Goal: Information Seeking & Learning: Learn about a topic

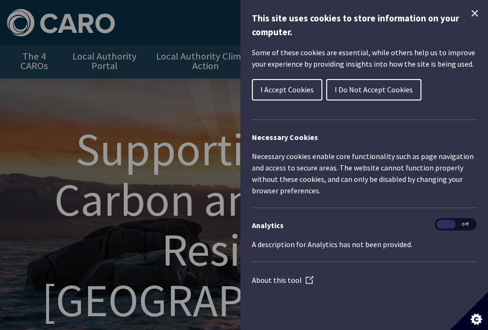
click at [476, 14] on icon "Close Cookie Control" at bounding box center [475, 13] width 7 height 7
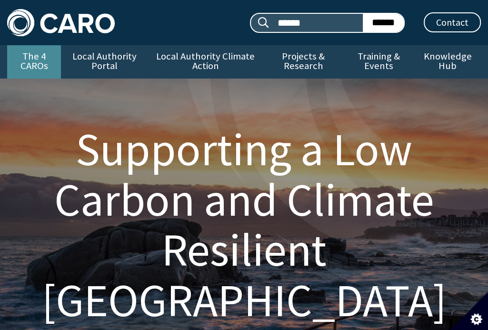
click at [35, 69] on link "The 4 CAROs" at bounding box center [34, 61] width 54 height 33
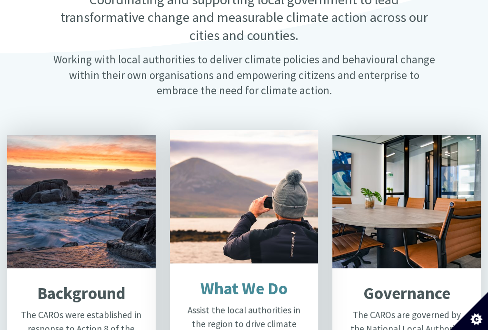
scroll to position [477, 0]
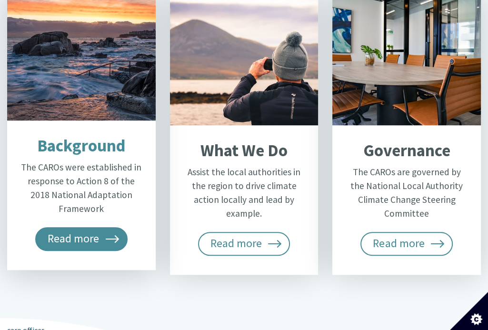
click at [75, 239] on span "Read more" at bounding box center [81, 239] width 92 height 24
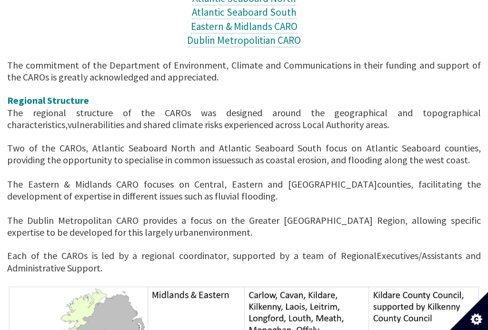
scroll to position [572, 0]
